Goal: Information Seeking & Learning: Learn about a topic

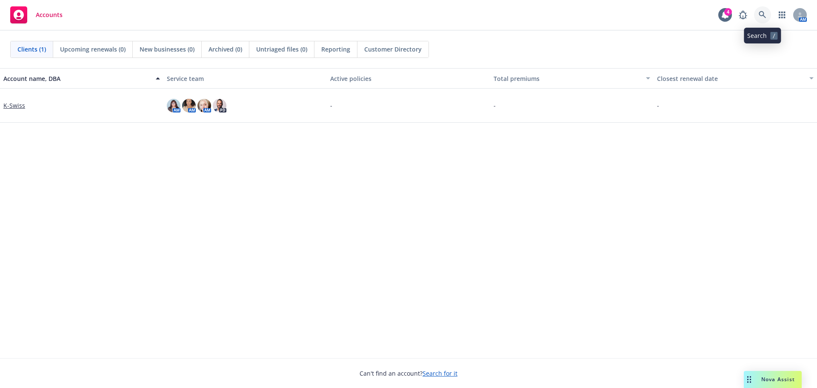
click at [760, 16] on icon at bounding box center [761, 14] width 7 height 7
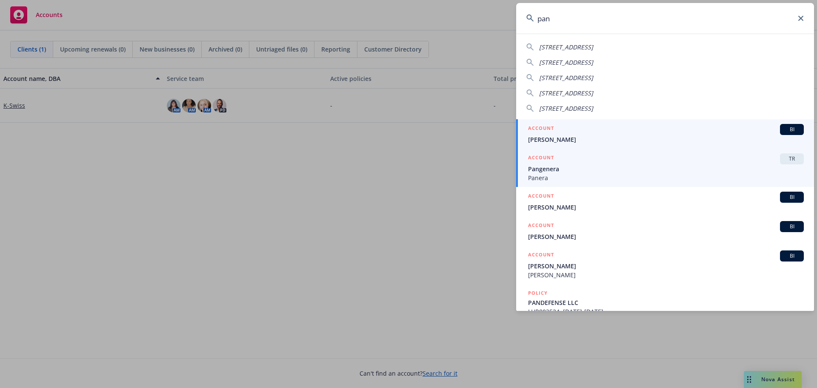
type input "pan"
click at [571, 168] on span "Pangenera" at bounding box center [666, 168] width 276 height 9
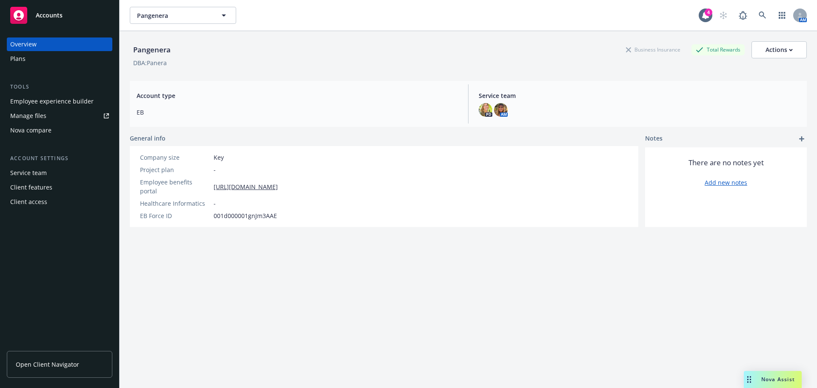
click at [37, 57] on div "Plans" at bounding box center [59, 59] width 99 height 14
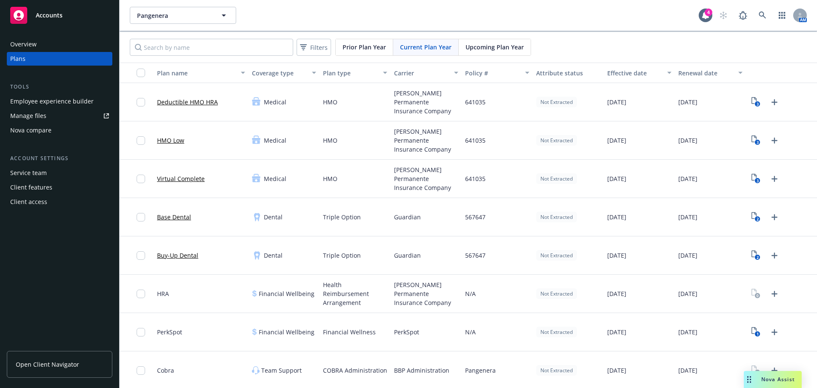
click at [61, 46] on div "Overview" at bounding box center [59, 44] width 99 height 14
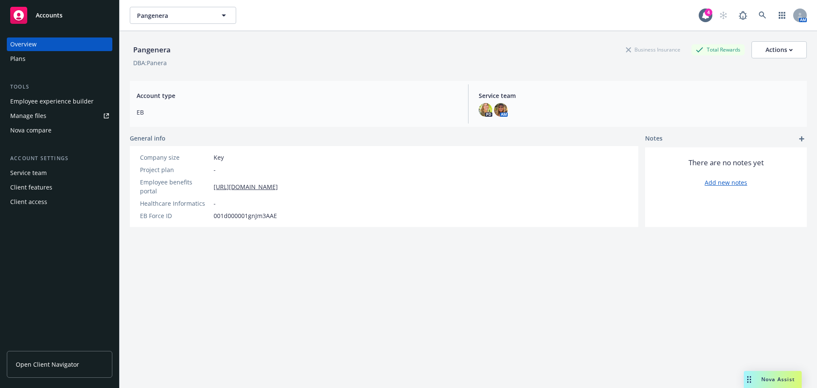
click at [58, 100] on div "Employee experience builder" at bounding box center [51, 101] width 83 height 14
click at [26, 61] on div "Plans" at bounding box center [59, 59] width 99 height 14
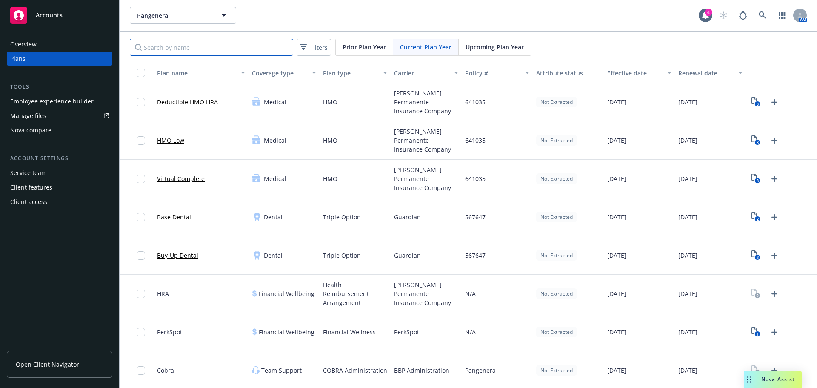
click at [171, 48] on input "Search by name" at bounding box center [211, 47] width 163 height 17
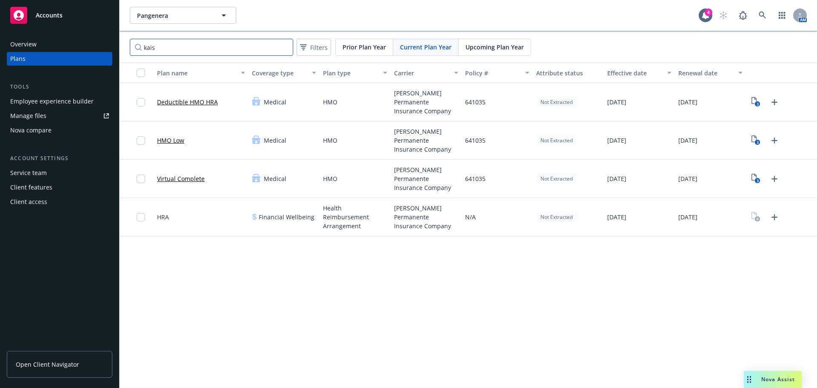
type input "kais"
click at [201, 101] on link "Deductible HMO HRA" at bounding box center [187, 101] width 61 height 9
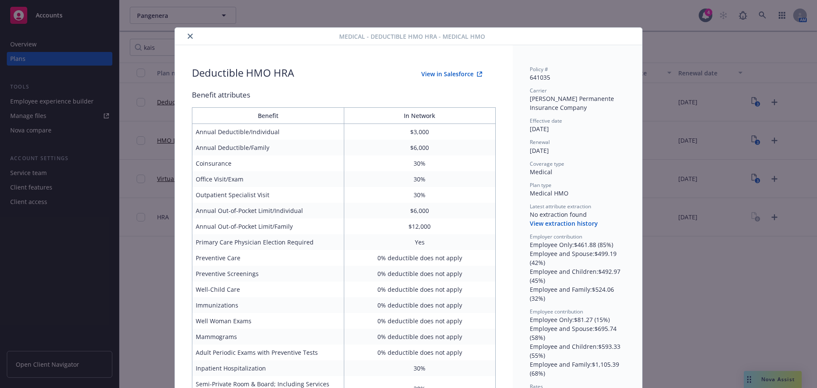
scroll to position [26, 0]
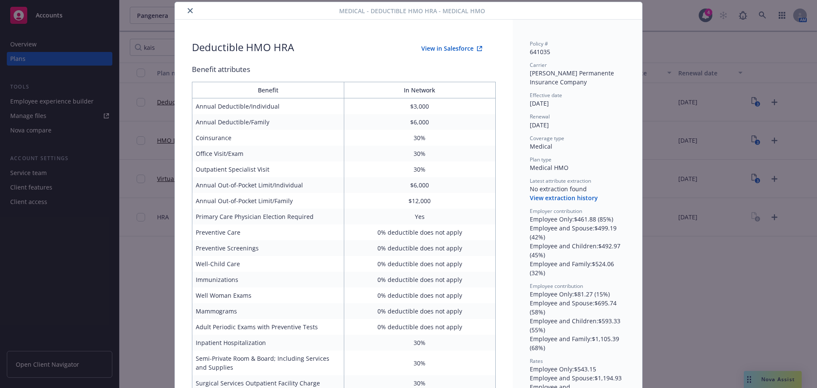
drag, startPoint x: 189, startPoint y: 13, endPoint x: 217, endPoint y: 23, distance: 29.2
click at [190, 13] on button "close" at bounding box center [190, 11] width 10 height 10
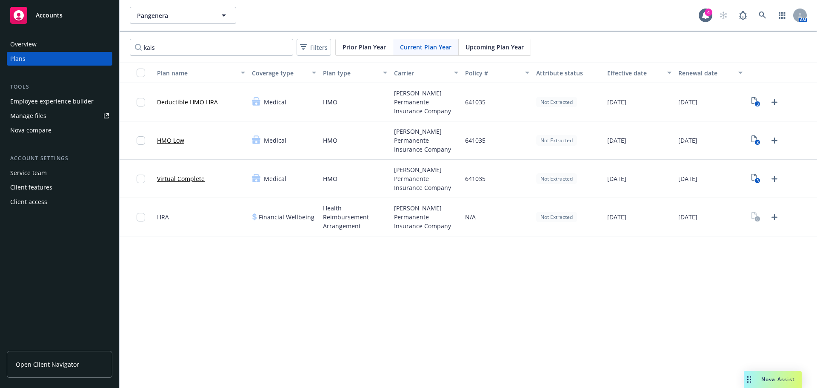
click at [486, 52] on div "Upcoming Plan Year" at bounding box center [495, 47] width 72 height 16
click at [188, 102] on link "Deductible HMO HRA" at bounding box center [187, 101] width 61 height 9
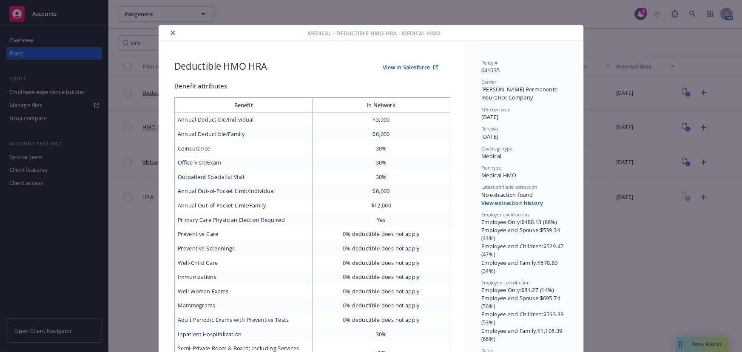
scroll to position [43, 0]
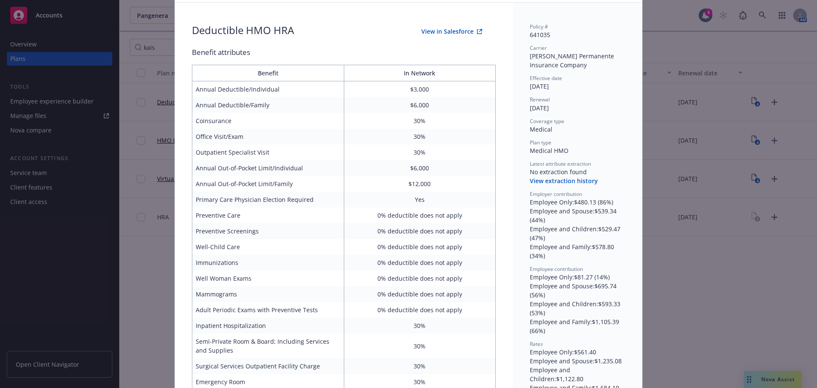
click at [633, 130] on div "Policy # 641035 Carrier [PERSON_NAME] Permanente Insurance Company Effective da…" at bounding box center [577, 335] width 129 height 664
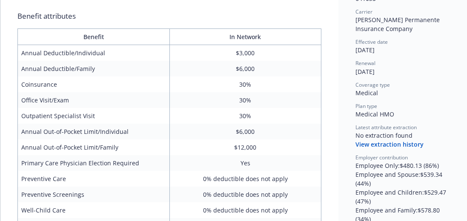
scroll to position [91, 0]
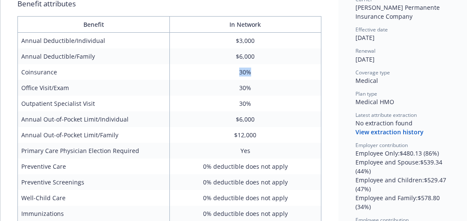
drag, startPoint x: 235, startPoint y: 74, endPoint x: 258, endPoint y: 70, distance: 22.9
click at [258, 70] on td "30%" at bounding box center [245, 72] width 152 height 16
drag, startPoint x: 239, startPoint y: 86, endPoint x: 254, endPoint y: 83, distance: 16.1
click at [254, 83] on td "30%" at bounding box center [245, 88] width 152 height 16
drag, startPoint x: 22, startPoint y: 88, endPoint x: 252, endPoint y: 88, distance: 230.1
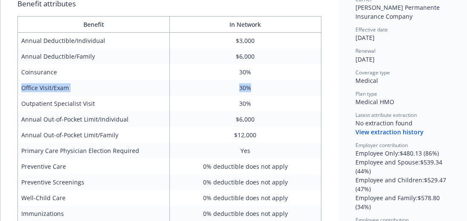
click at [252, 88] on tr "Office Visit/Exam 30%" at bounding box center [169, 88] width 303 height 16
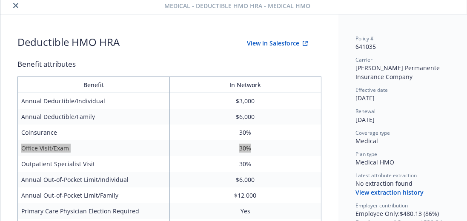
scroll to position [0, 0]
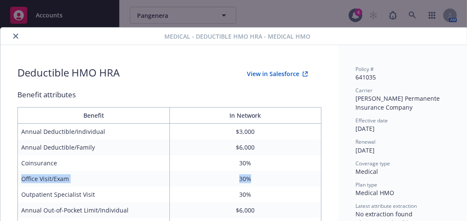
click at [15, 39] on button "close" at bounding box center [16, 36] width 10 height 10
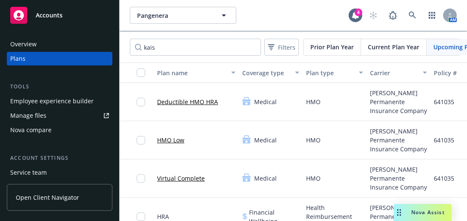
click at [176, 176] on link "Virtual Complete" at bounding box center [181, 178] width 48 height 9
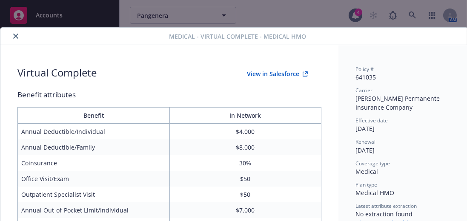
scroll to position [25, 0]
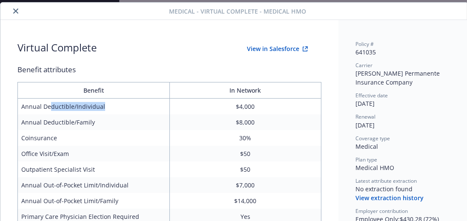
drag, startPoint x: 48, startPoint y: 107, endPoint x: 107, endPoint y: 111, distance: 59.3
click at [107, 111] on td "Annual Deductible/Individual" at bounding box center [94, 107] width 152 height 16
drag, startPoint x: 251, startPoint y: 107, endPoint x: 246, endPoint y: 111, distance: 6.0
click at [250, 108] on td "$4,000" at bounding box center [245, 107] width 152 height 16
click at [241, 123] on td "$8,000" at bounding box center [245, 122] width 152 height 16
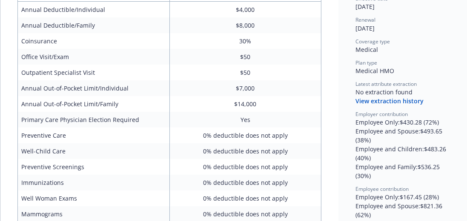
scroll to position [123, 0]
drag, startPoint x: 21, startPoint y: 56, endPoint x: 265, endPoint y: 61, distance: 244.2
click at [265, 61] on tr "Office Visit/Exam $50" at bounding box center [169, 56] width 303 height 16
click at [26, 74] on td "Outpatient Specialist Visit" at bounding box center [94, 72] width 152 height 16
drag, startPoint x: 22, startPoint y: 71, endPoint x: 257, endPoint y: 69, distance: 234.8
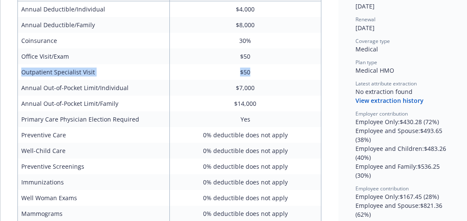
click at [257, 69] on tr "Outpatient Specialist Visit $50" at bounding box center [169, 72] width 303 height 16
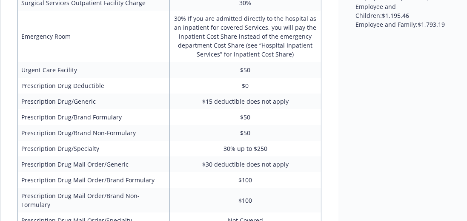
scroll to position [414, 0]
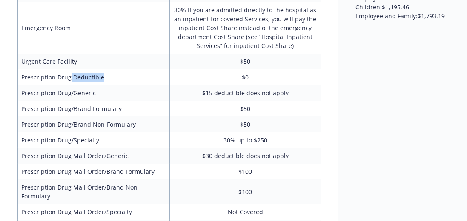
drag, startPoint x: 69, startPoint y: 79, endPoint x: 105, endPoint y: 75, distance: 35.9
click at [105, 75] on td "Prescription Drug Deductible" at bounding box center [94, 77] width 152 height 16
click at [34, 94] on td "Prescription Drug/Generic" at bounding box center [94, 93] width 152 height 16
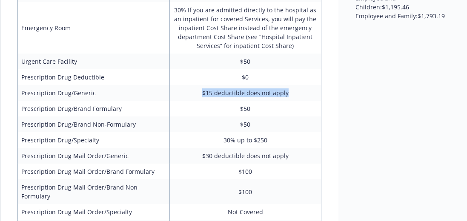
drag, startPoint x: 205, startPoint y: 88, endPoint x: 311, endPoint y: 88, distance: 105.9
click at [311, 88] on td "$15 deductible does not apply" at bounding box center [245, 93] width 152 height 16
drag, startPoint x: 242, startPoint y: 110, endPoint x: 262, endPoint y: 108, distance: 20.0
click at [262, 108] on td "$50" at bounding box center [245, 109] width 152 height 16
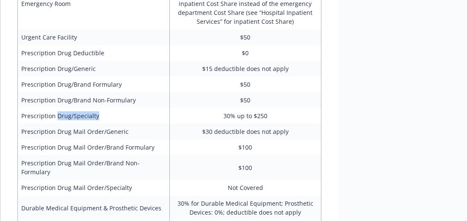
drag, startPoint x: 57, startPoint y: 117, endPoint x: 125, endPoint y: 118, distance: 67.6
click at [125, 118] on td "Prescription Drug/Specialty" at bounding box center [94, 116] width 152 height 16
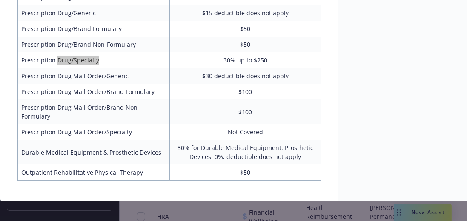
scroll to position [495, 0]
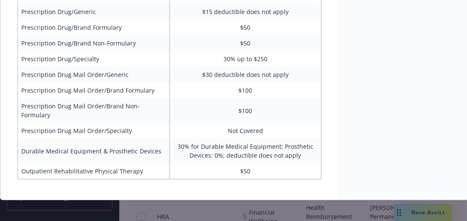
click at [229, 125] on td "Not Covered" at bounding box center [245, 131] width 152 height 16
drag, startPoint x: 227, startPoint y: 123, endPoint x: 276, endPoint y: 121, distance: 48.9
click at [276, 123] on td "Not Covered" at bounding box center [245, 131] width 152 height 16
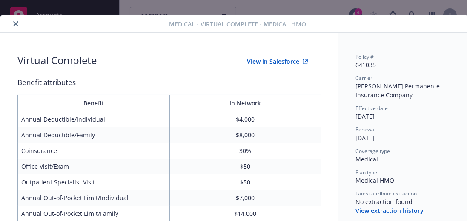
scroll to position [0, 0]
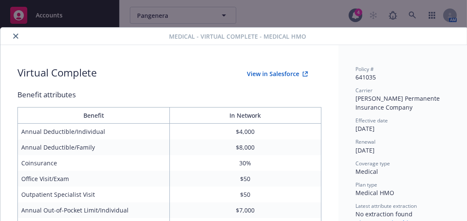
click at [20, 38] on div at bounding box center [86, 36] width 165 height 10
click at [18, 37] on button "close" at bounding box center [16, 36] width 10 height 10
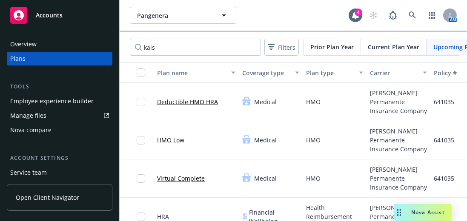
click at [175, 140] on link "HMO Low" at bounding box center [170, 140] width 27 height 9
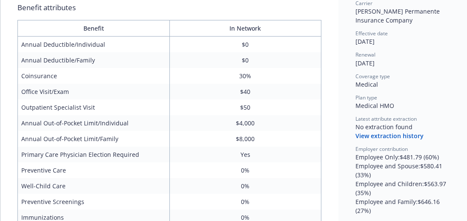
scroll to position [98, 0]
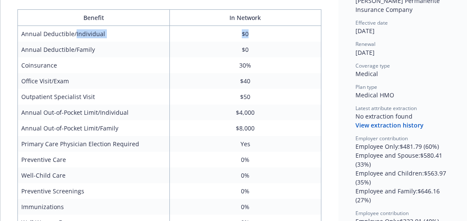
drag, startPoint x: 74, startPoint y: 36, endPoint x: 274, endPoint y: 34, distance: 199.5
click at [274, 34] on tr "Annual Deductible/Individual $0" at bounding box center [169, 34] width 303 height 16
drag, startPoint x: 240, startPoint y: 50, endPoint x: 270, endPoint y: 48, distance: 29.4
click at [270, 48] on td "$0" at bounding box center [245, 50] width 152 height 16
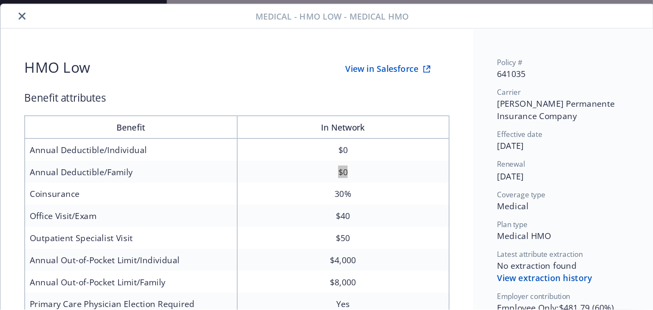
scroll to position [0, 0]
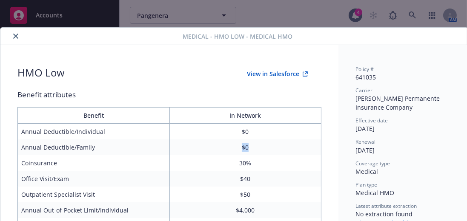
drag, startPoint x: 12, startPoint y: 39, endPoint x: 48, endPoint y: 38, distance: 35.8
click at [12, 39] on button "close" at bounding box center [16, 36] width 10 height 10
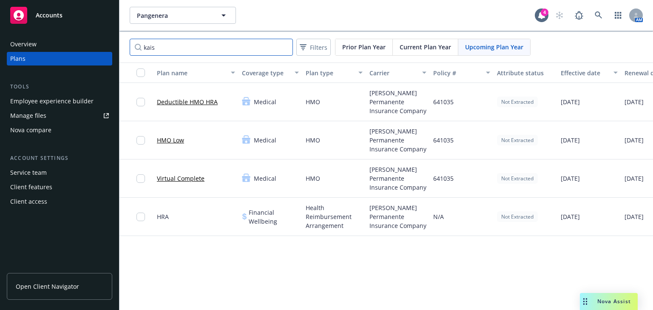
click at [220, 43] on input "kais" at bounding box center [211, 47] width 163 height 17
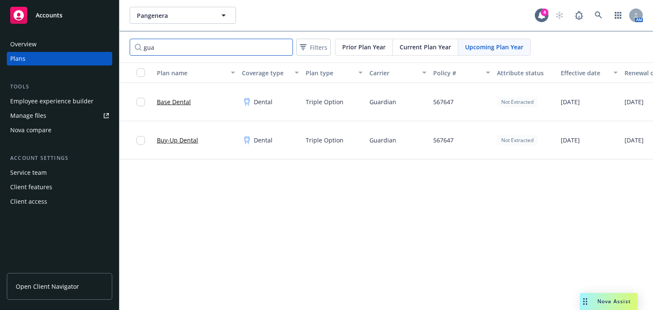
type input "gua"
click at [187, 137] on link "Buy-Up Dental" at bounding box center [177, 140] width 41 height 9
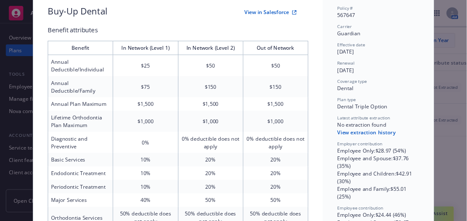
scroll to position [60, 0]
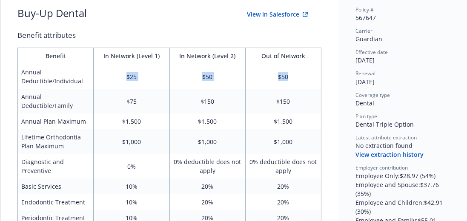
drag, startPoint x: 119, startPoint y: 75, endPoint x: 304, endPoint y: 80, distance: 184.7
click at [304, 80] on tr "Annual Deductible/Individual $25 $50 $50" at bounding box center [169, 76] width 303 height 25
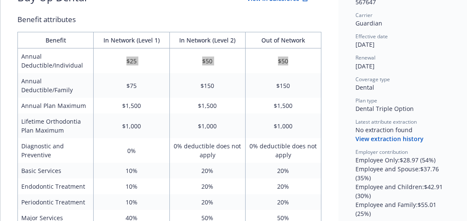
scroll to position [84, 0]
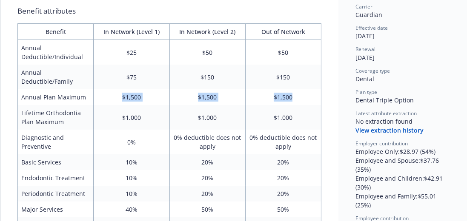
drag, startPoint x: 111, startPoint y: 97, endPoint x: 296, endPoint y: 103, distance: 184.7
click at [303, 100] on tr "Annual Plan Maximum $1,500 $1,500 $1,500" at bounding box center [169, 97] width 303 height 16
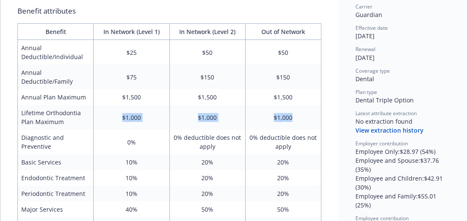
drag, startPoint x: 109, startPoint y: 117, endPoint x: 313, endPoint y: 115, distance: 204.2
click at [313, 115] on tr "Lifetime Orthodontia Plan Maximum $1,000 $1,000 $1,000" at bounding box center [169, 117] width 303 height 25
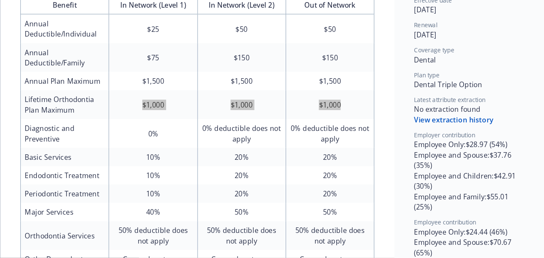
scroll to position [108, 0]
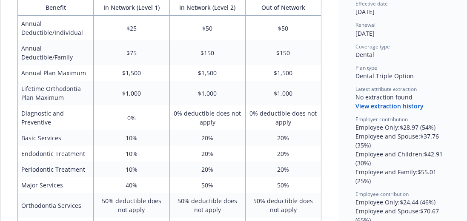
click at [325, 142] on div "Buy-Up Dental View in Salesforce Benefit attributes Benefit In Network (Level 1…" at bounding box center [169, 108] width 338 height 342
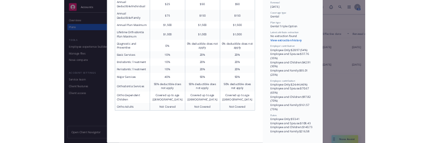
scroll to position [142, 0]
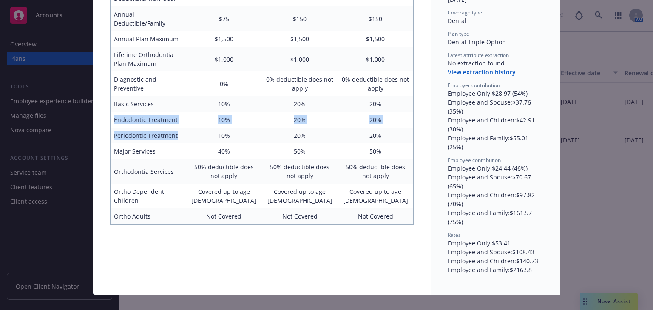
drag, startPoint x: 112, startPoint y: 117, endPoint x: 176, endPoint y: 136, distance: 66.5
click at [176, 136] on tbody "Annual Deductible/Individual $25 $50 $50 Annual Deductible/Family $75 $150 $150…" at bounding box center [262, 103] width 303 height 243
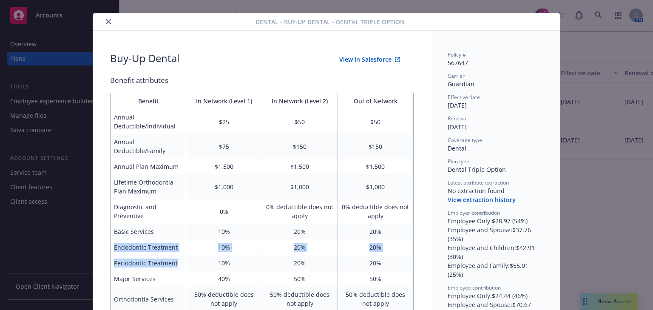
scroll to position [0, 0]
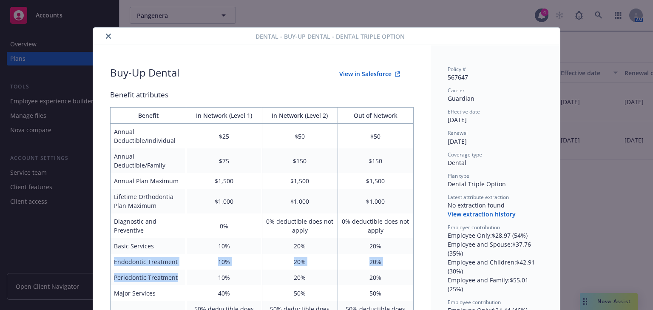
click at [106, 36] on icon "close" at bounding box center [108, 36] width 5 height 5
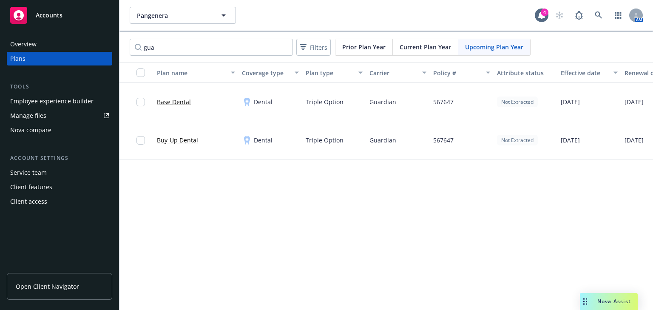
click at [174, 102] on link "Base Dental" at bounding box center [174, 101] width 34 height 9
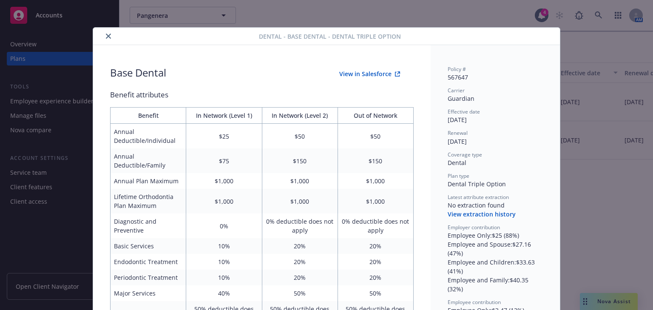
click at [106, 37] on icon "close" at bounding box center [108, 36] width 5 height 5
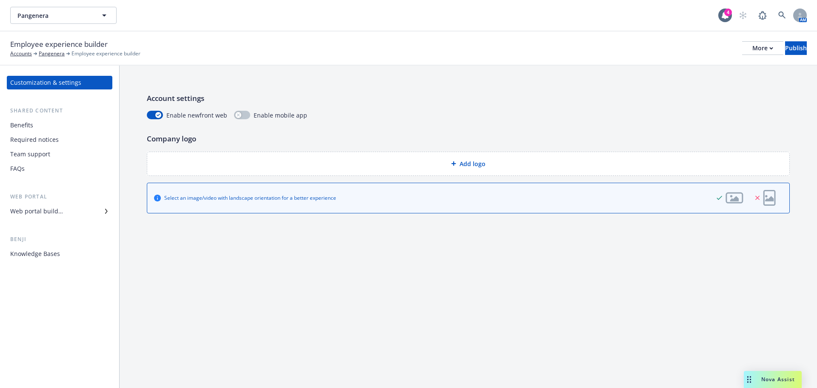
drag, startPoint x: 42, startPoint y: 124, endPoint x: 60, endPoint y: 128, distance: 18.7
click at [42, 124] on div "Benefits" at bounding box center [59, 125] width 99 height 14
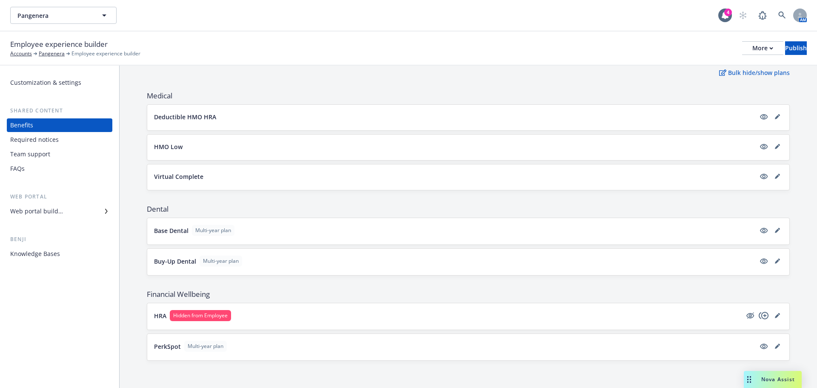
scroll to position [51, 0]
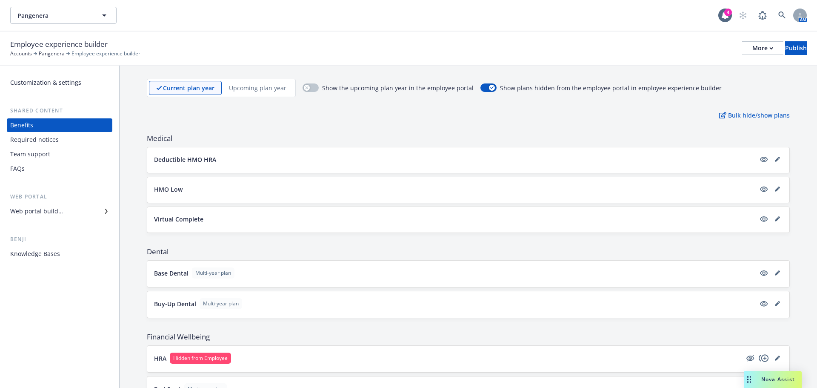
click at [241, 82] on div "Upcoming plan year" at bounding box center [258, 88] width 72 height 14
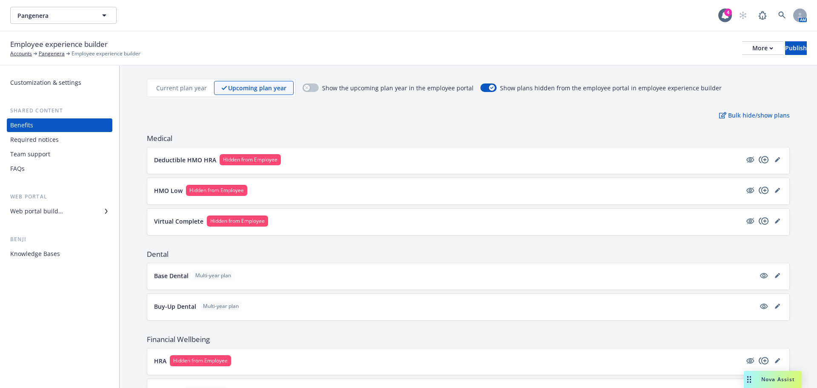
click at [202, 89] on p "Current plan year" at bounding box center [181, 87] width 51 height 9
